Goal: Find specific page/section: Find specific page/section

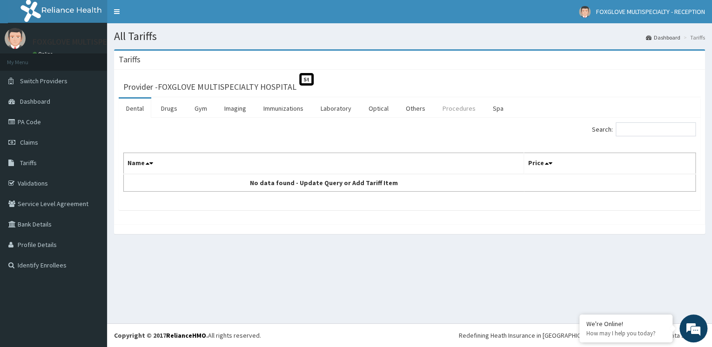
click at [460, 107] on link "Procedures" at bounding box center [459, 109] width 48 height 20
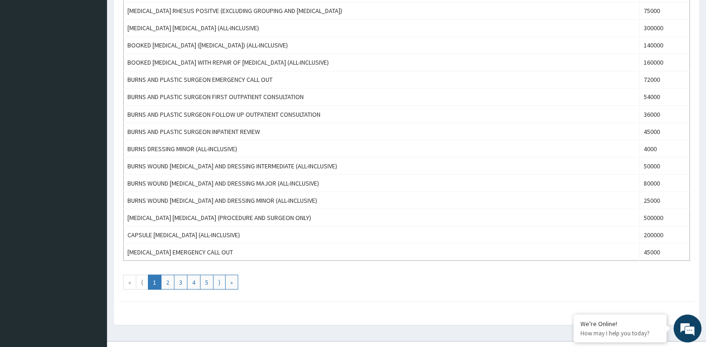
scroll to position [782, 0]
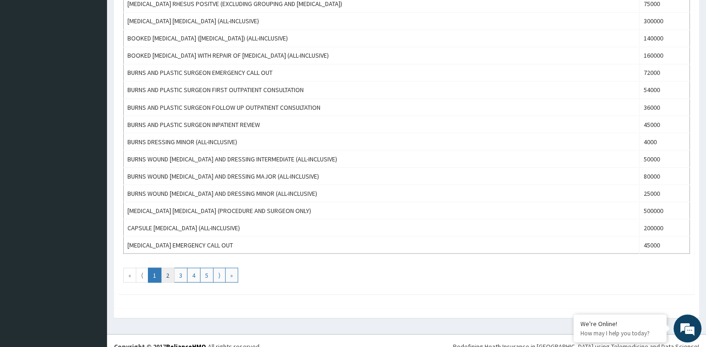
click at [168, 271] on link "2" at bounding box center [167, 275] width 13 height 15
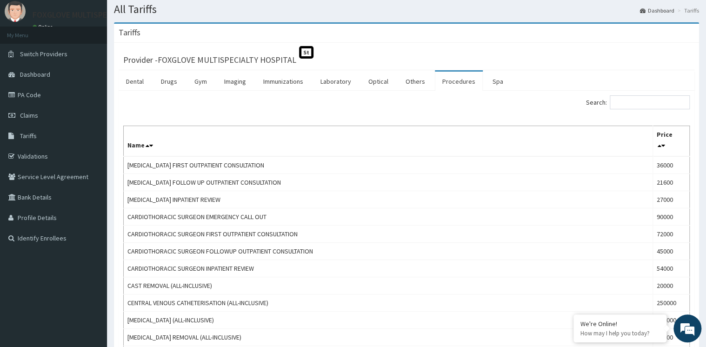
scroll to position [0, 0]
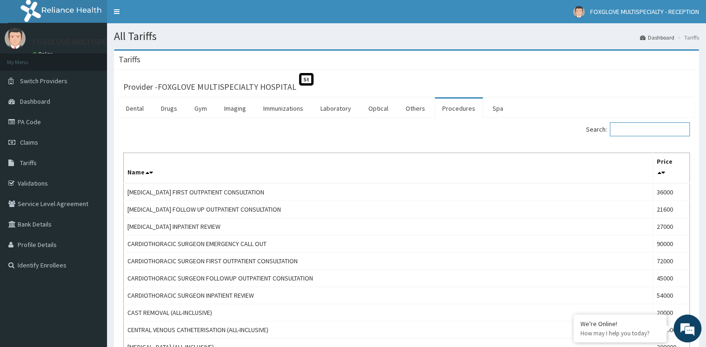
click at [629, 129] on input "Search:" at bounding box center [650, 129] width 80 height 14
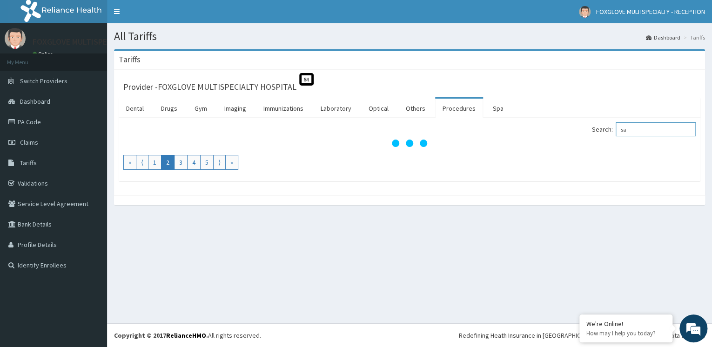
type input "s"
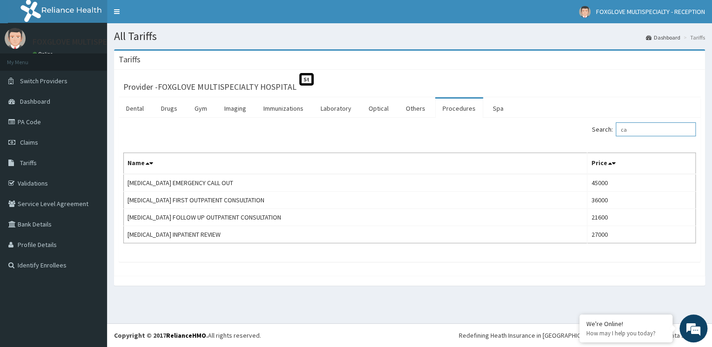
type input "c"
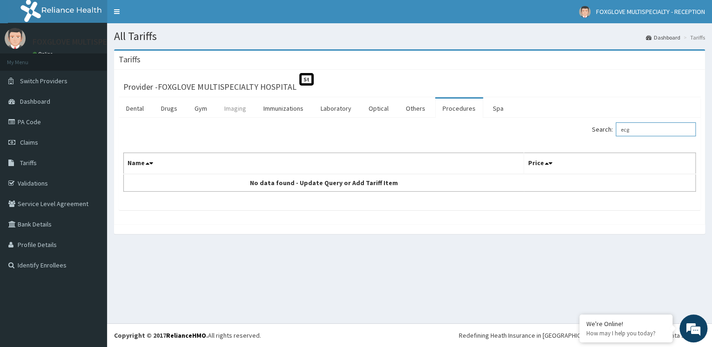
type input "ecg"
click at [233, 108] on link "Imaging" at bounding box center [235, 109] width 37 height 20
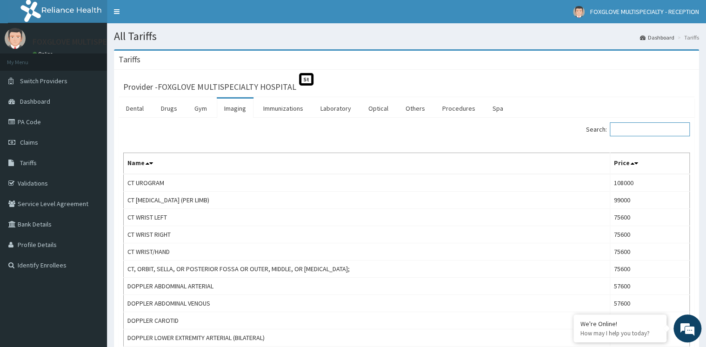
click at [645, 130] on input "Search:" at bounding box center [650, 129] width 80 height 14
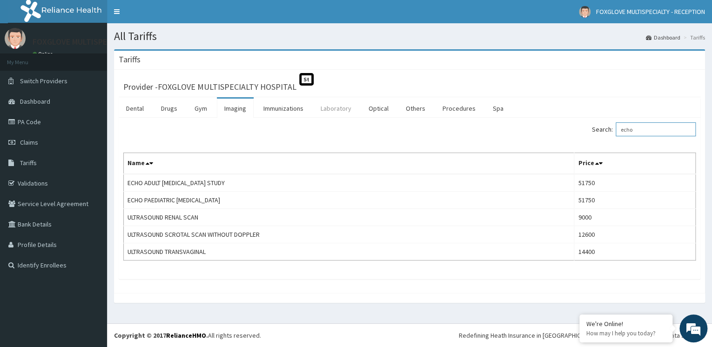
type input "echo"
click at [342, 110] on link "Laboratory" at bounding box center [336, 109] width 46 height 20
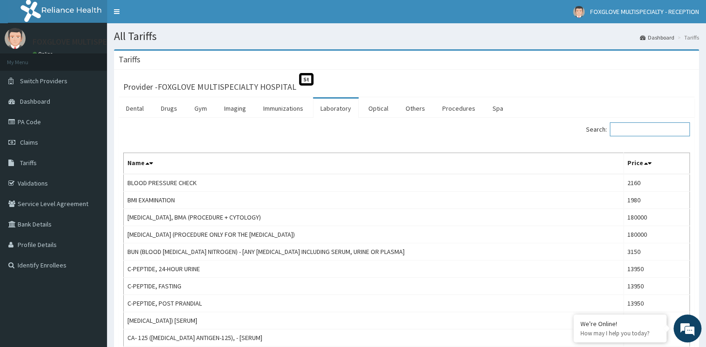
click at [640, 132] on input "Search:" at bounding box center [650, 129] width 80 height 14
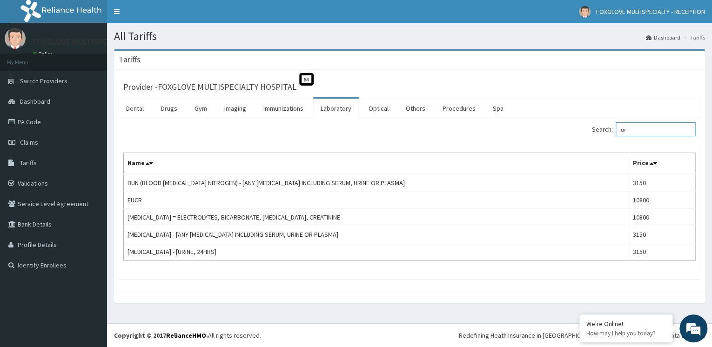
type input "u"
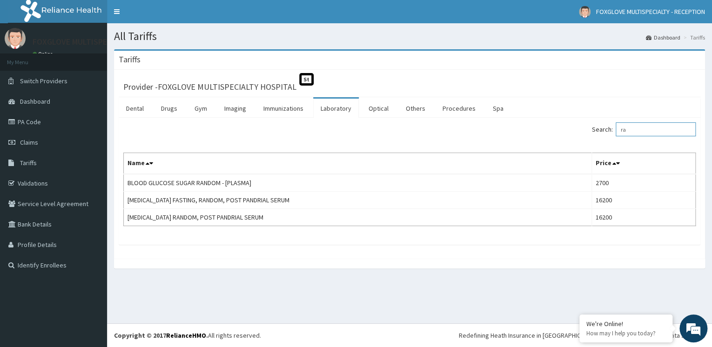
type input "r"
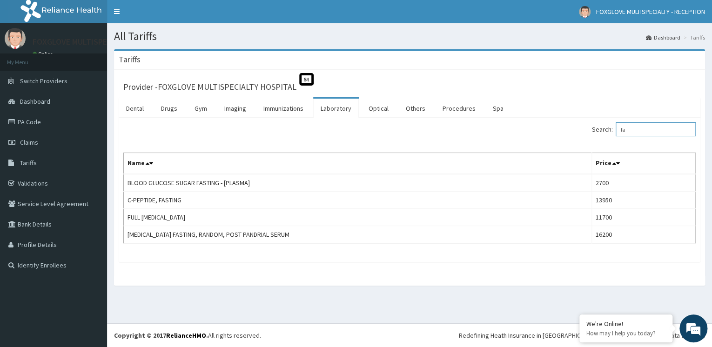
type input "f"
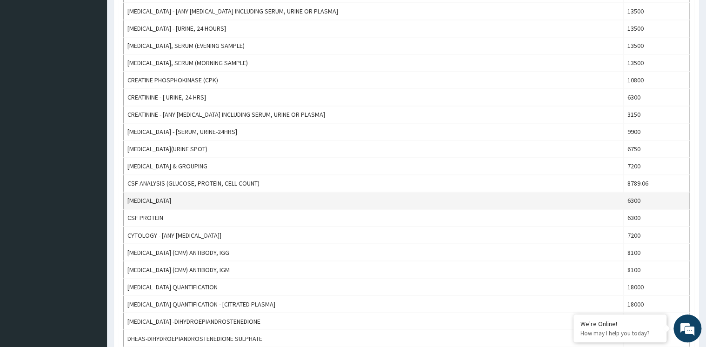
scroll to position [745, 0]
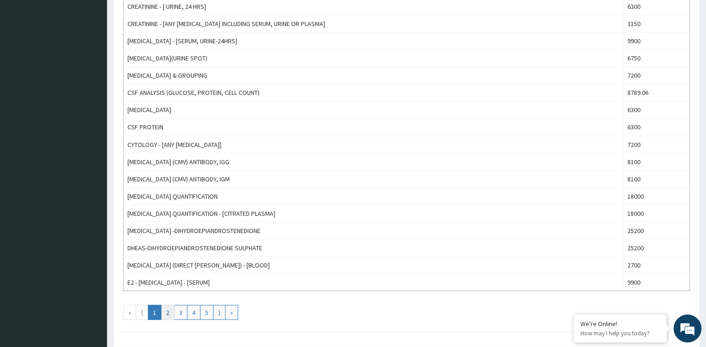
click at [169, 307] on link "2" at bounding box center [167, 312] width 13 height 15
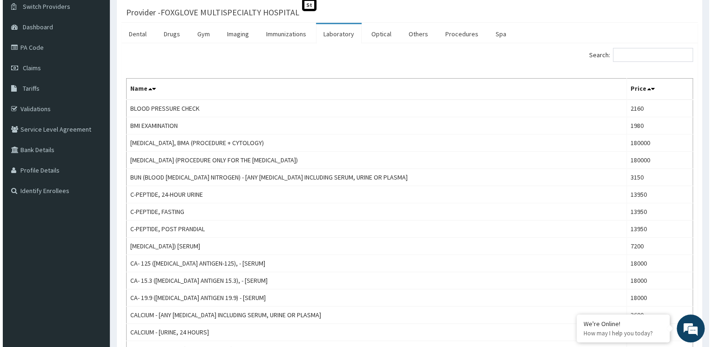
scroll to position [0, 0]
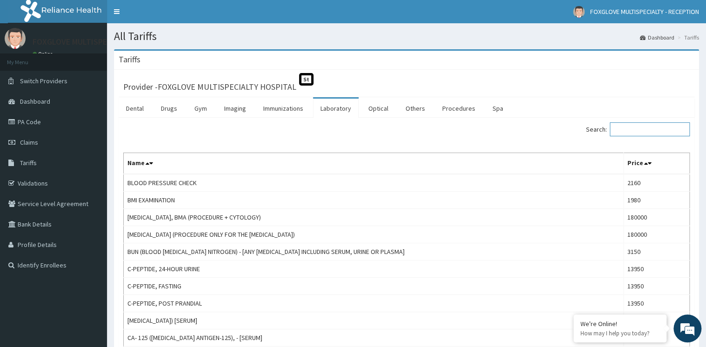
click at [632, 130] on input "Search:" at bounding box center [650, 129] width 80 height 14
click at [171, 105] on link "Drugs" at bounding box center [169, 109] width 31 height 20
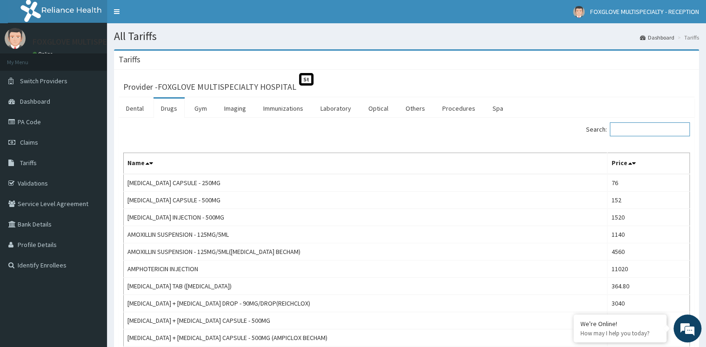
click at [637, 131] on input "Search:" at bounding box center [650, 129] width 80 height 14
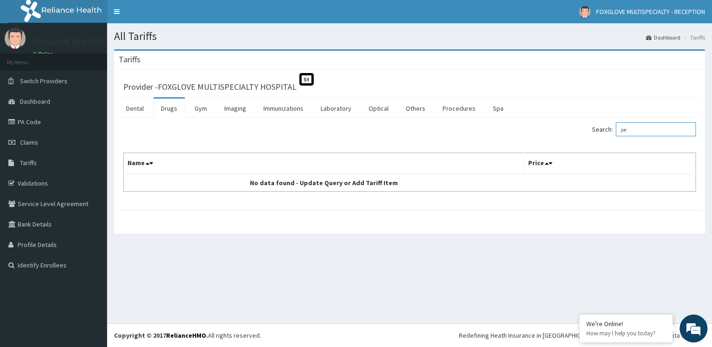
type input "p"
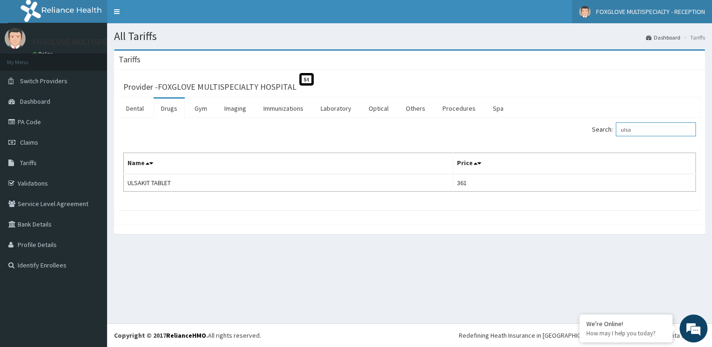
type input "ulsa"
